Goal: Task Accomplishment & Management: Use online tool/utility

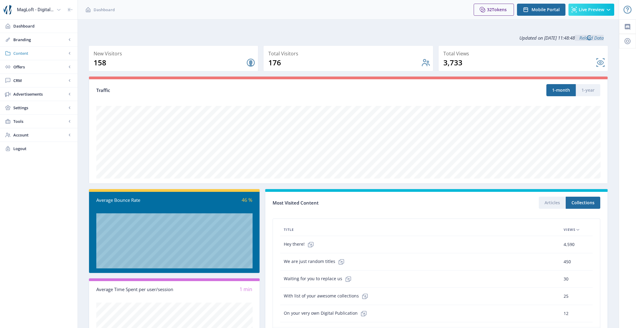
click at [36, 52] on span "Content" at bounding box center [39, 53] width 53 height 6
click at [47, 92] on span "Import PDF" at bounding box center [45, 94] width 52 height 6
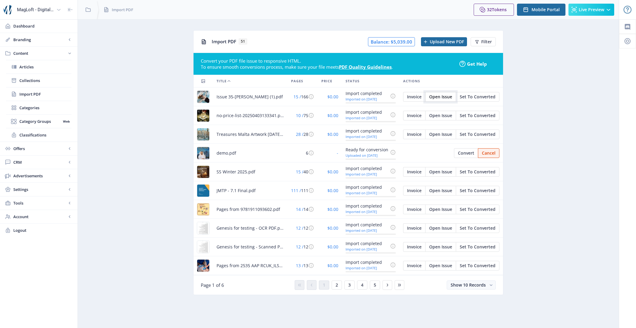
click at [445, 98] on span "Open Issue" at bounding box center [440, 97] width 23 height 5
